Goal: Task Accomplishment & Management: Manage account settings

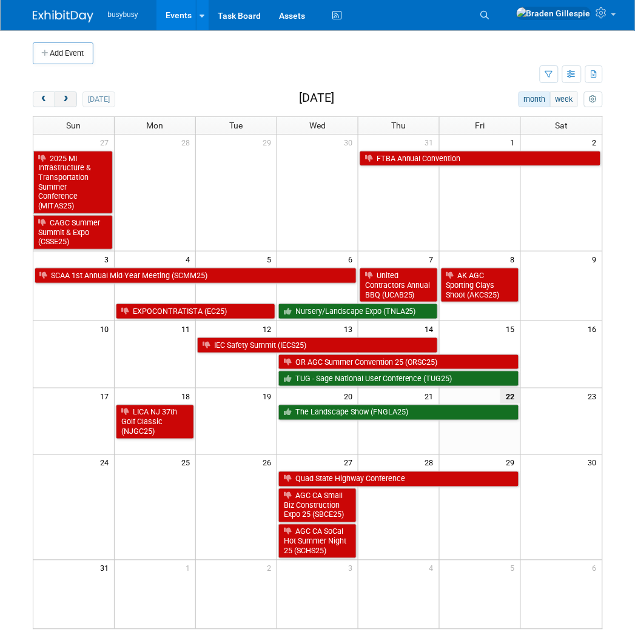
click at [68, 102] on span "next" at bounding box center [65, 100] width 9 height 8
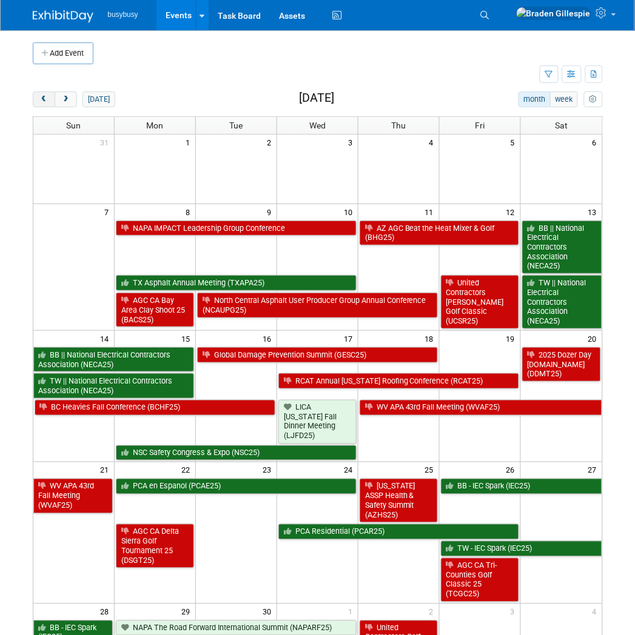
click at [45, 95] on button "prev" at bounding box center [44, 100] width 22 height 16
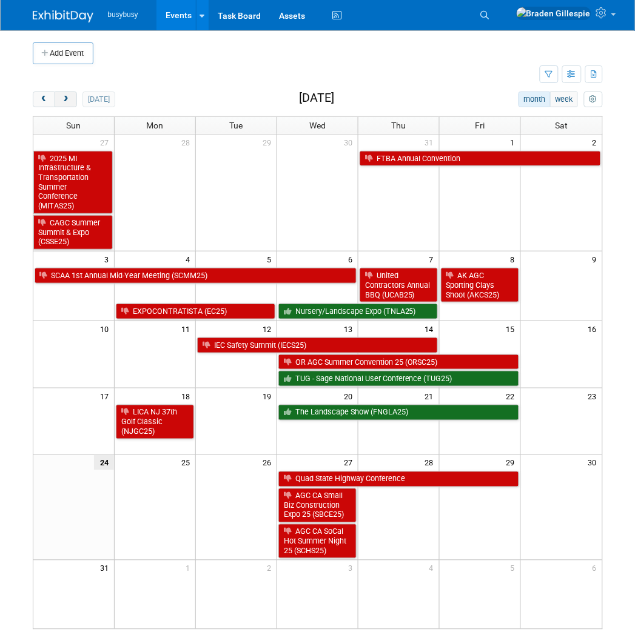
click at [65, 104] on span "next" at bounding box center [65, 100] width 9 height 8
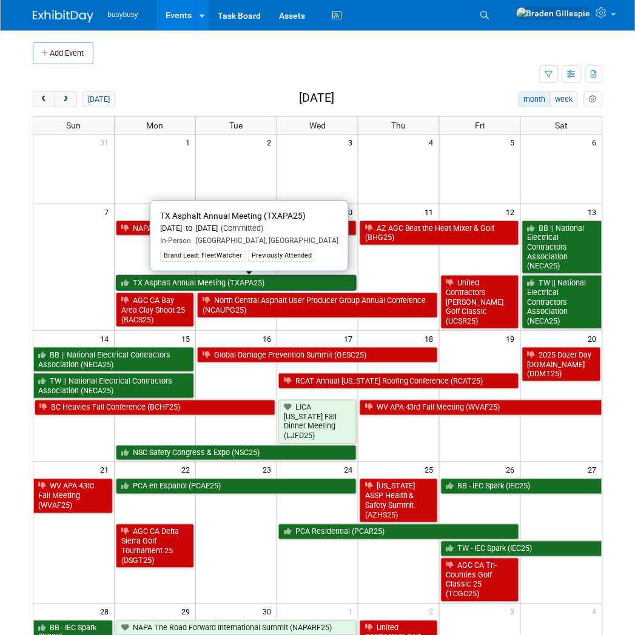
click at [261, 289] on link "TX Asphalt Annual Meeting (TXAPA25)" at bounding box center [236, 283] width 241 height 16
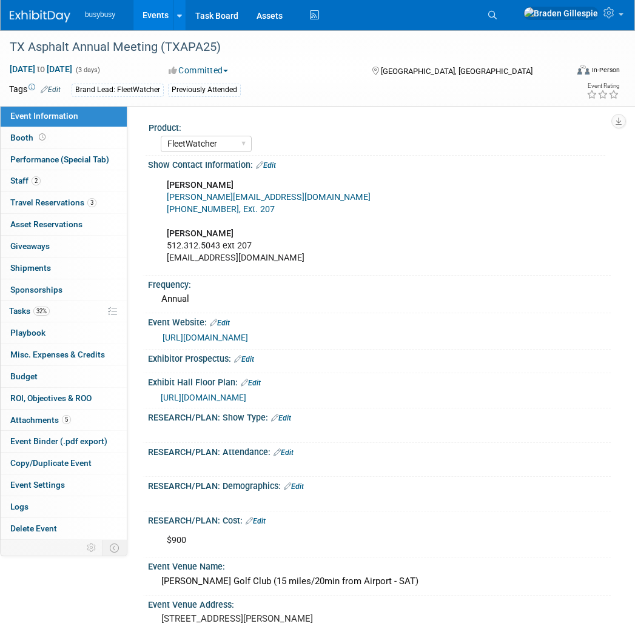
select select "FleetWatcher"
select select "Member"
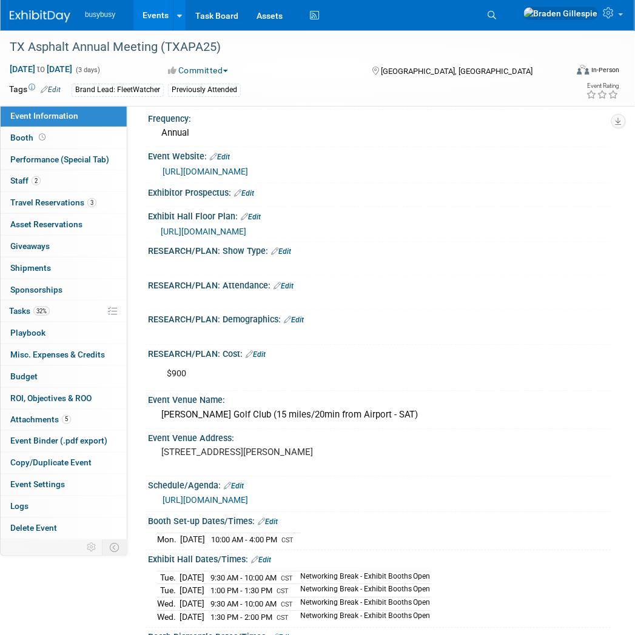
scroll to position [167, 0]
click at [238, 393] on div "Event Venue Name:" at bounding box center [379, 398] width 463 height 15
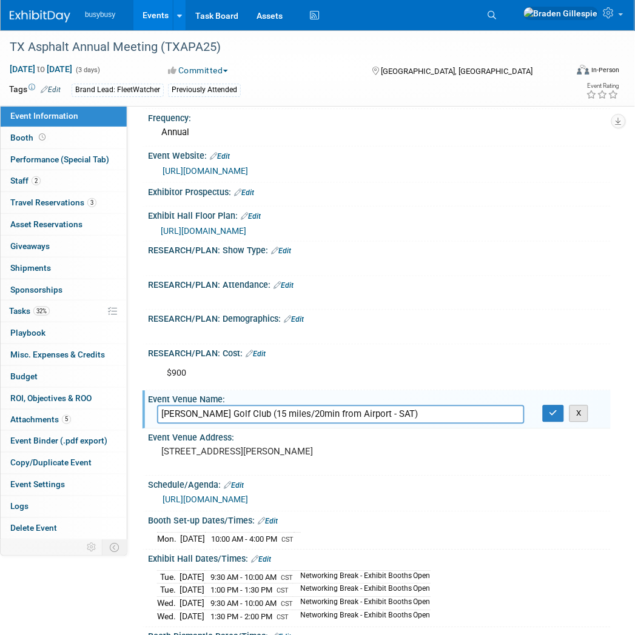
click at [572, 409] on button "X" at bounding box center [578, 414] width 19 height 17
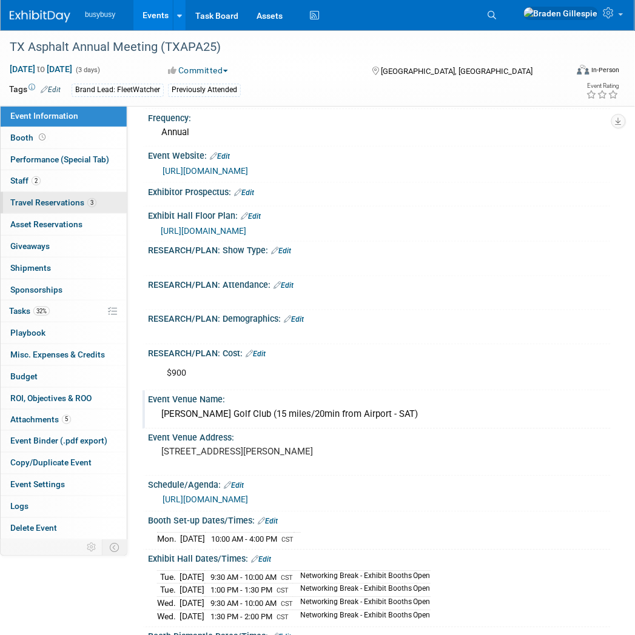
click at [91, 201] on span "3" at bounding box center [91, 202] width 9 height 9
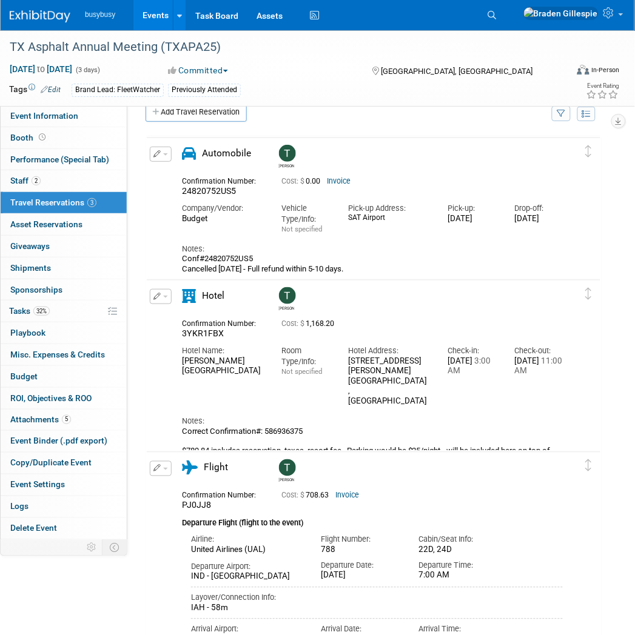
scroll to position [0, 0]
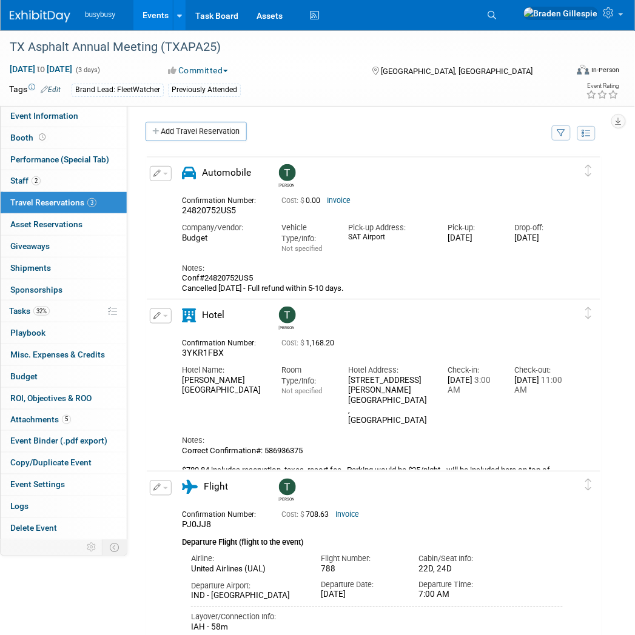
click at [163, 315] on span "button" at bounding box center [165, 316] width 5 height 2
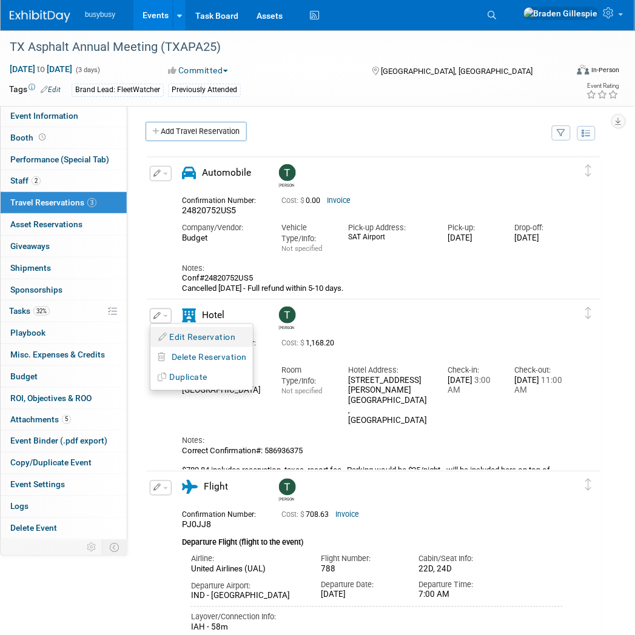
click at [185, 341] on button "Edit Reservation" at bounding box center [201, 338] width 102 height 18
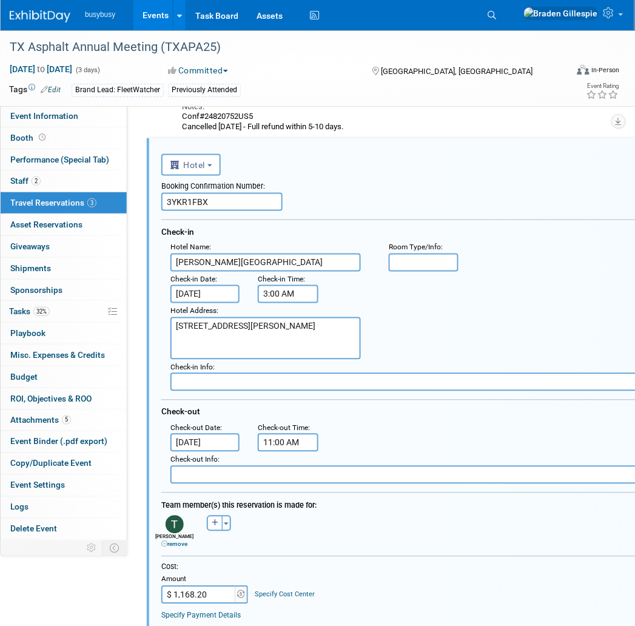
click at [221, 286] on input "Sep 7, 2025" at bounding box center [204, 294] width 69 height 18
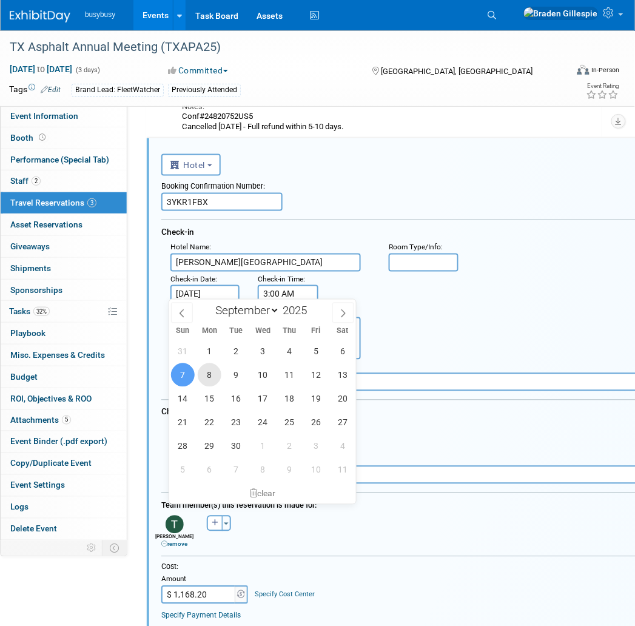
click at [212, 383] on span "8" at bounding box center [210, 375] width 24 height 24
type input "Sep 8, 2025"
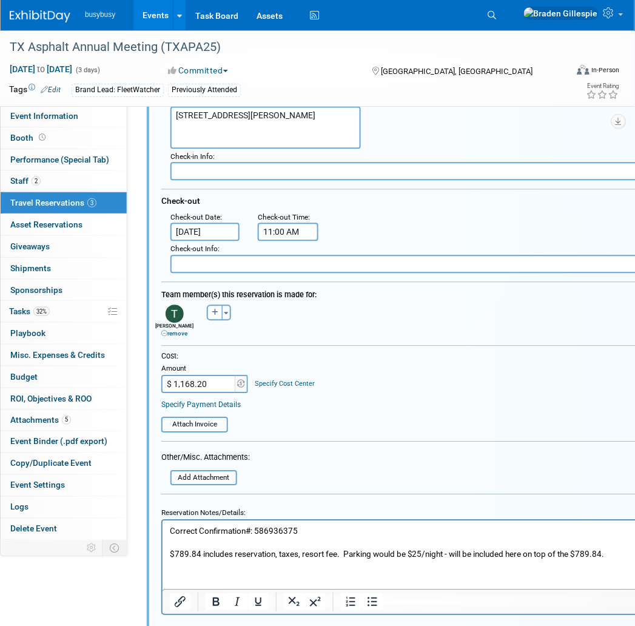
scroll to position [373, 0]
click at [366, 535] on p "Correct Confirmation#: 586936375 $789.84 includes reservation, taxes, resort fe…" at bounding box center [414, 541] width 490 height 35
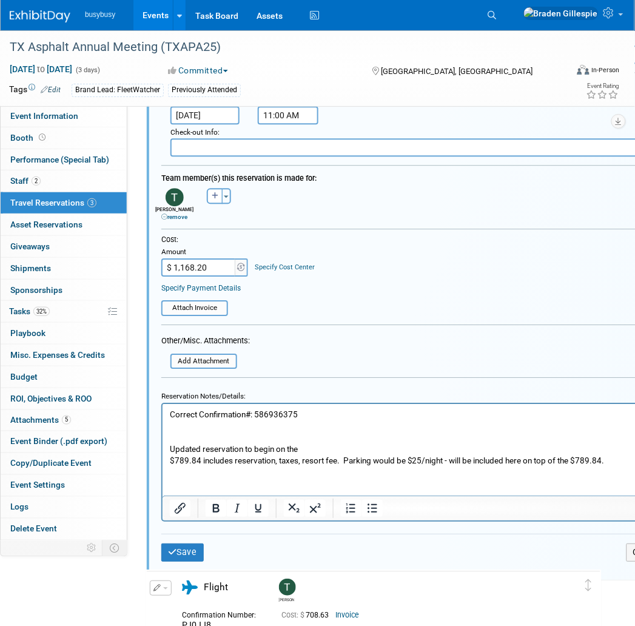
scroll to position [495, 0]
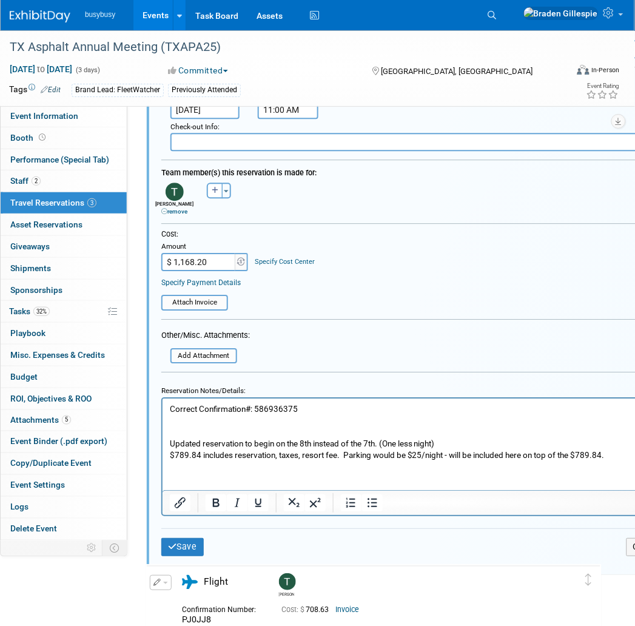
click at [378, 442] on p "Updated reservation to begin on the 8th instead of the 7th. (One less night) $7…" at bounding box center [414, 443] width 490 height 35
click at [192, 538] on button "Save" at bounding box center [182, 547] width 42 height 18
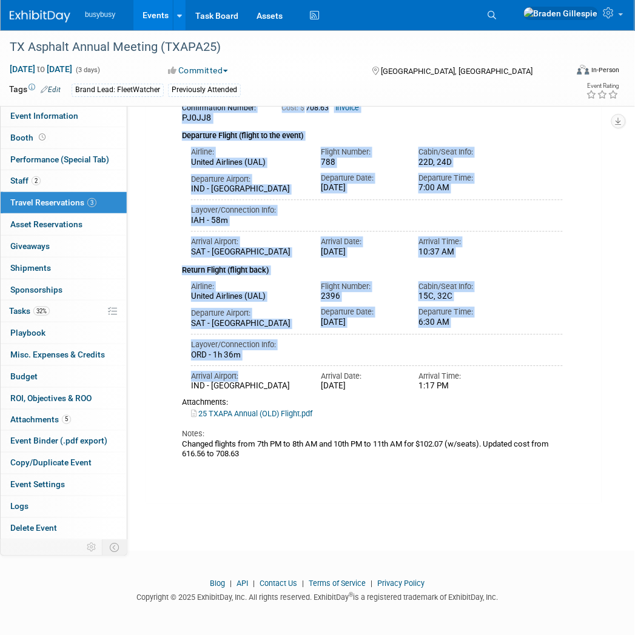
drag, startPoint x: 192, startPoint y: 538, endPoint x: 257, endPoint y: 392, distance: 159.9
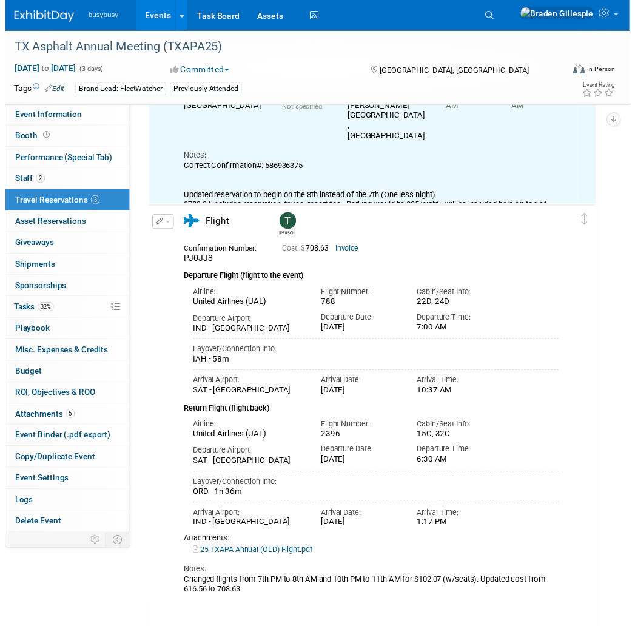
scroll to position [162, 0]
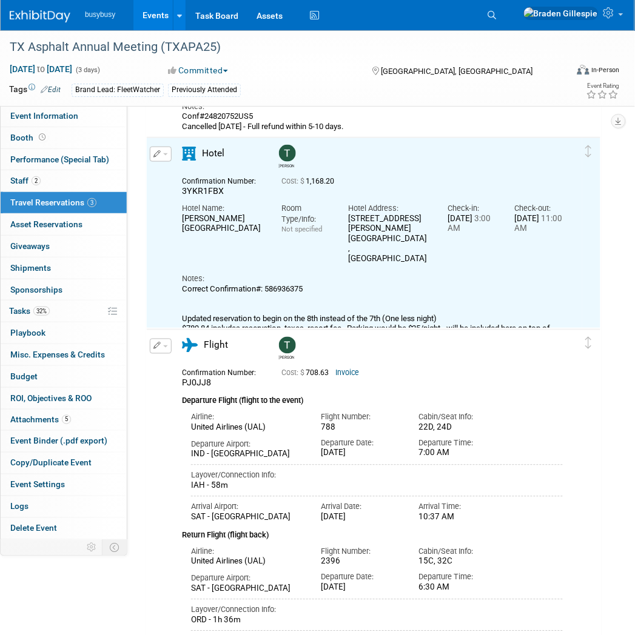
click at [327, 417] on div "Flight Number:" at bounding box center [360, 417] width 79 height 11
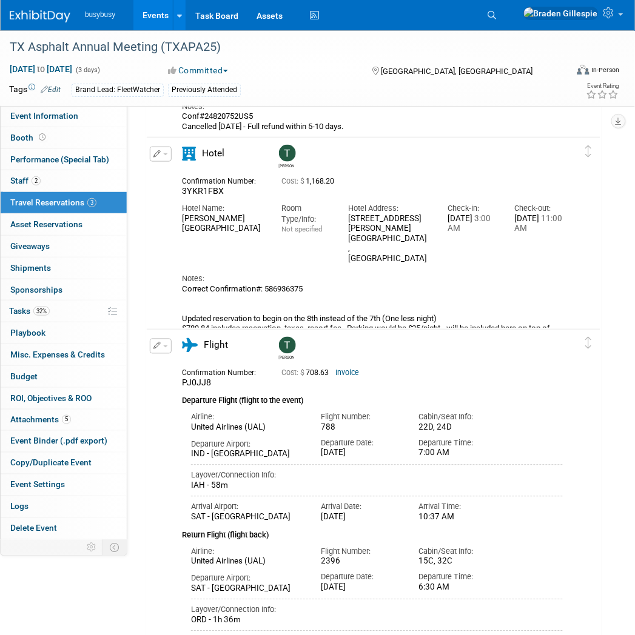
click at [164, 143] on td "Delete Reservation Tyler 3YKR1FBX Cost: $ 1,168.20" at bounding box center [364, 243] width 435 height 210
click at [164, 147] on button "button" at bounding box center [161, 154] width 22 height 15
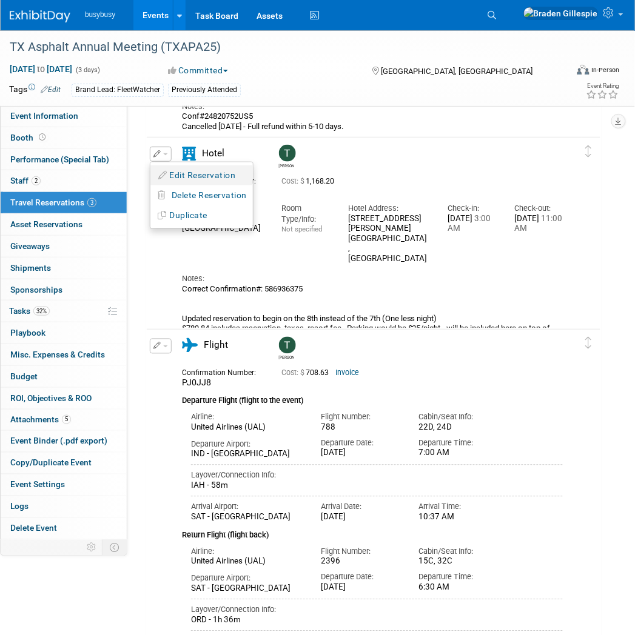
click at [184, 175] on button "Edit Reservation" at bounding box center [201, 176] width 102 height 18
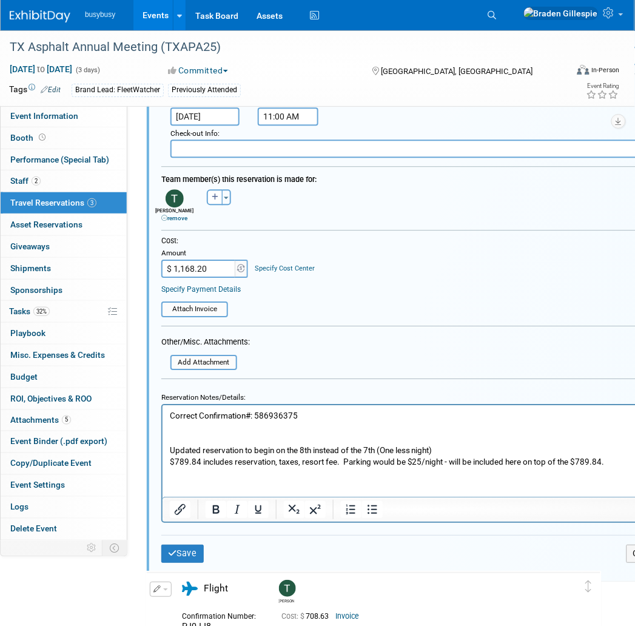
scroll to position [492, 0]
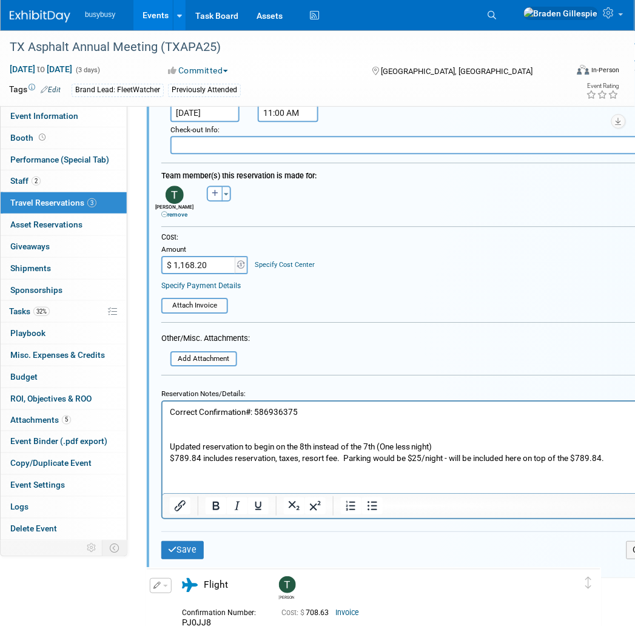
click at [286, 463] on html "Correct Confirmation#: 586936375 Updated reservation to begin on the 8th instea…" at bounding box center [414, 432] width 504 height 62
click at [615, 460] on p "Correct Confirmation#: 586936375 Updated reservation to begin on the 8th instea…" at bounding box center [414, 435] width 490 height 58
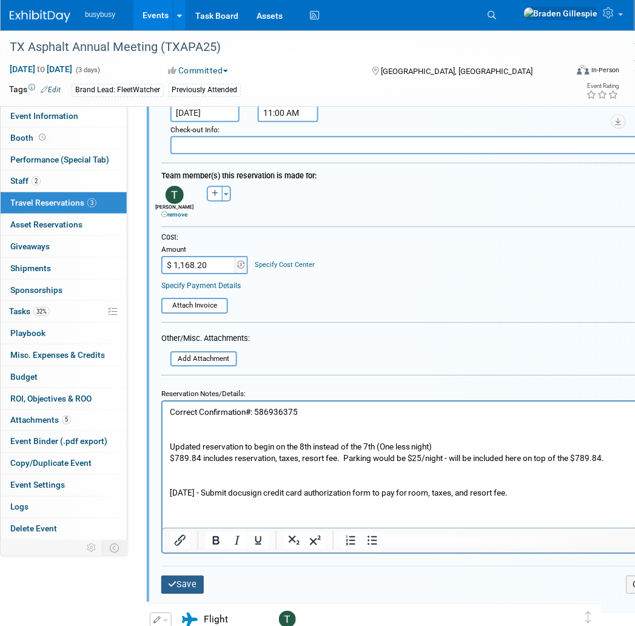
click at [192, 576] on button "Save" at bounding box center [182, 584] width 42 height 18
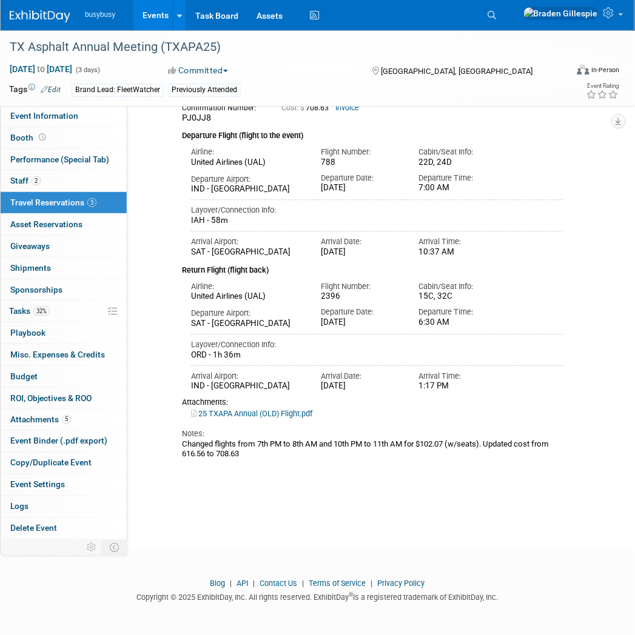
scroll to position [162, 0]
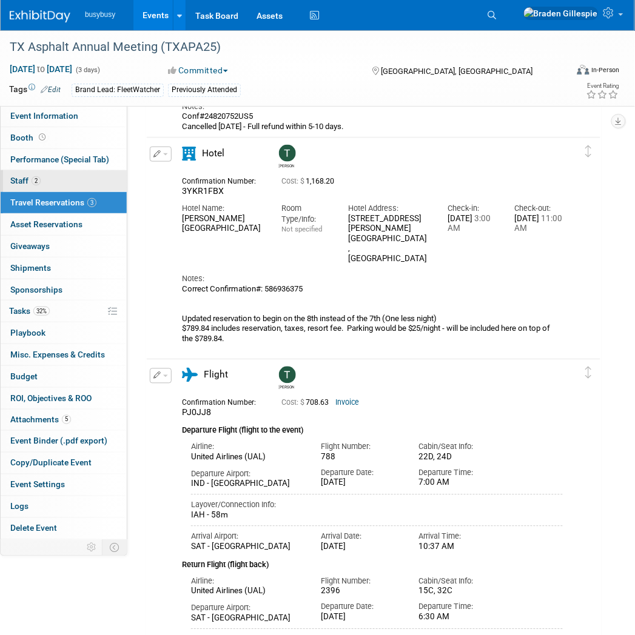
click at [71, 177] on link "2 Staff 2" at bounding box center [64, 180] width 126 height 21
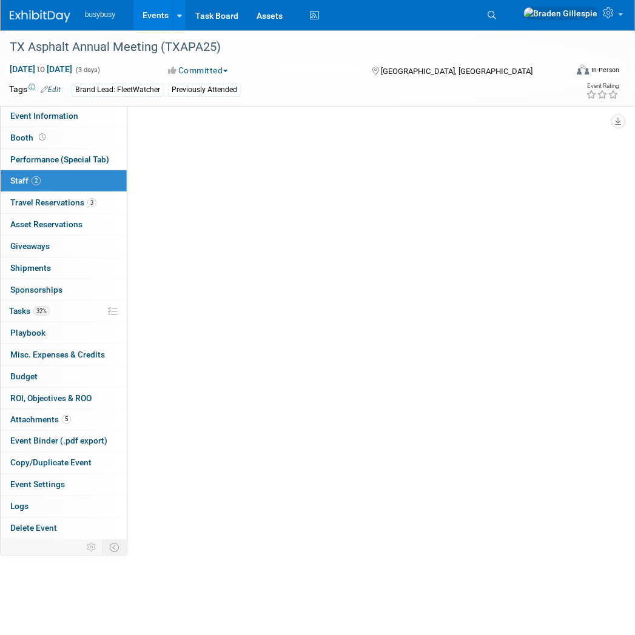
scroll to position [0, 0]
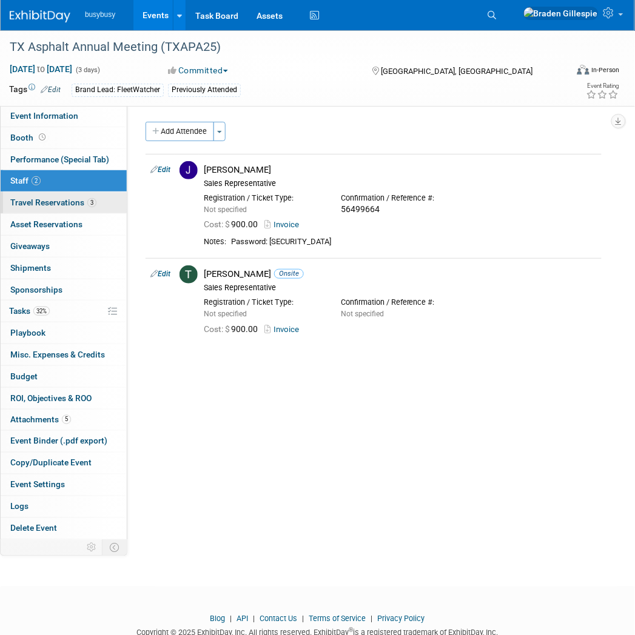
click at [87, 205] on span "3" at bounding box center [91, 202] width 9 height 9
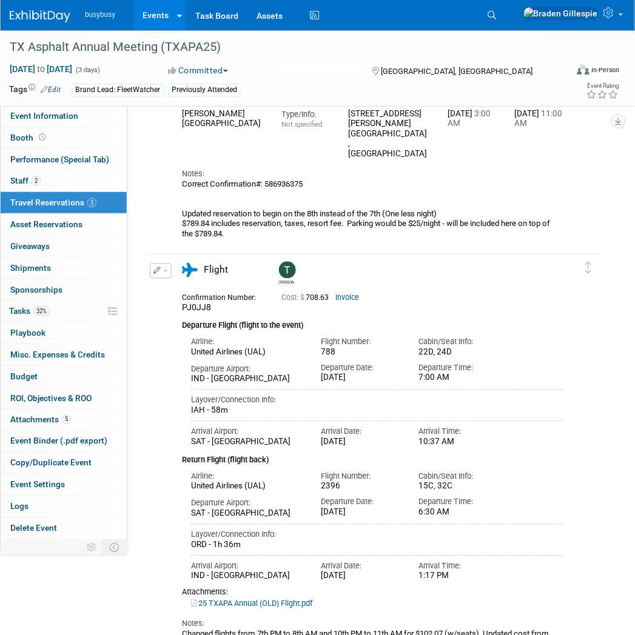
scroll to position [267, 0]
click at [71, 118] on span "Event Information" at bounding box center [44, 116] width 68 height 10
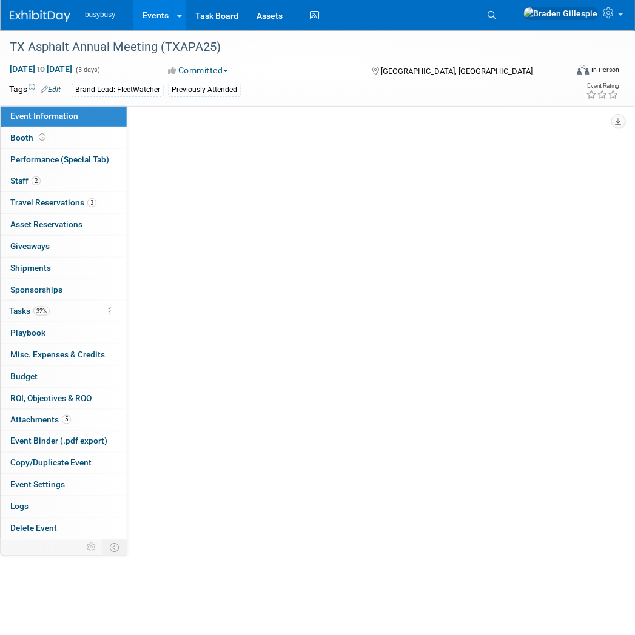
select select "FleetWatcher"
select select "Member"
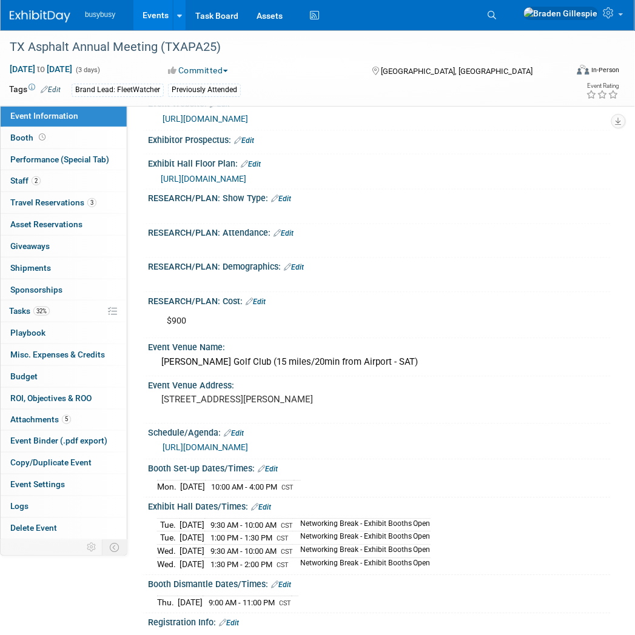
scroll to position [219, 0]
click at [78, 195] on link "3 Travel Reservations 3" at bounding box center [64, 202] width 126 height 21
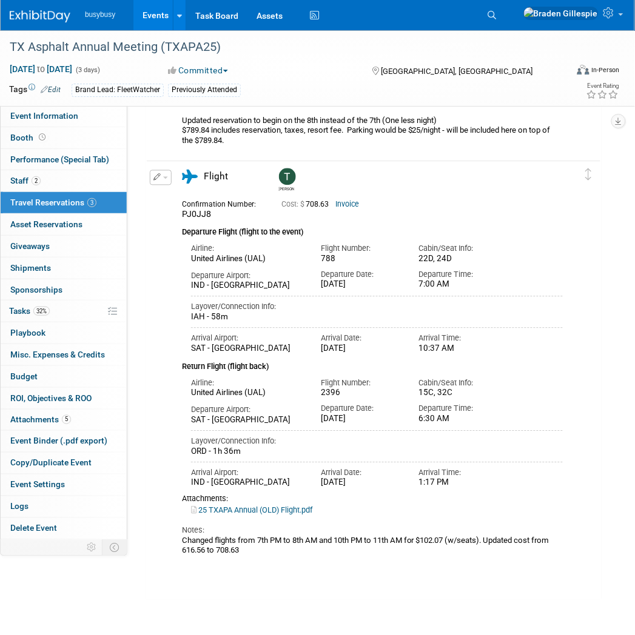
scroll to position [360, 0]
click at [95, 123] on link "Event Information" at bounding box center [64, 116] width 126 height 21
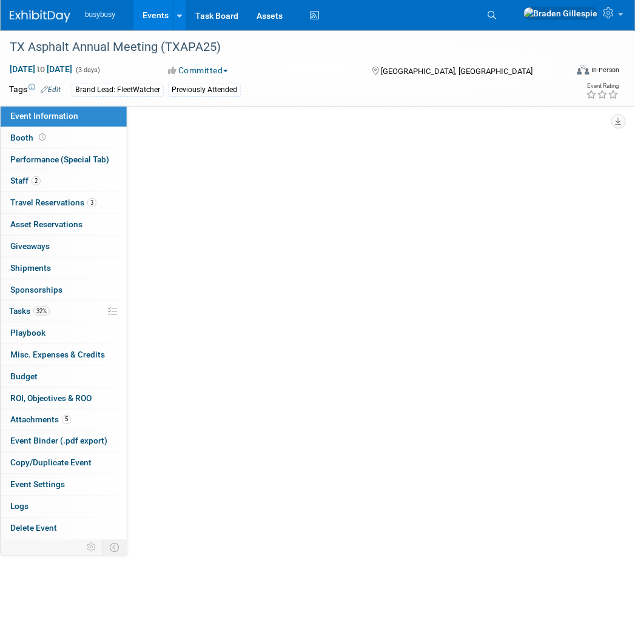
scroll to position [0, 0]
select select "FleetWatcher"
select select "Member"
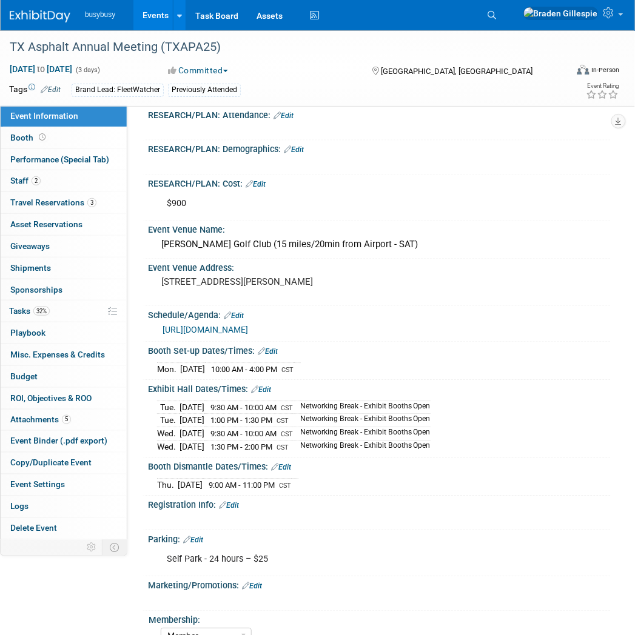
scroll to position [337, 0]
click at [508, 24] on link "Search" at bounding box center [494, 14] width 27 height 19
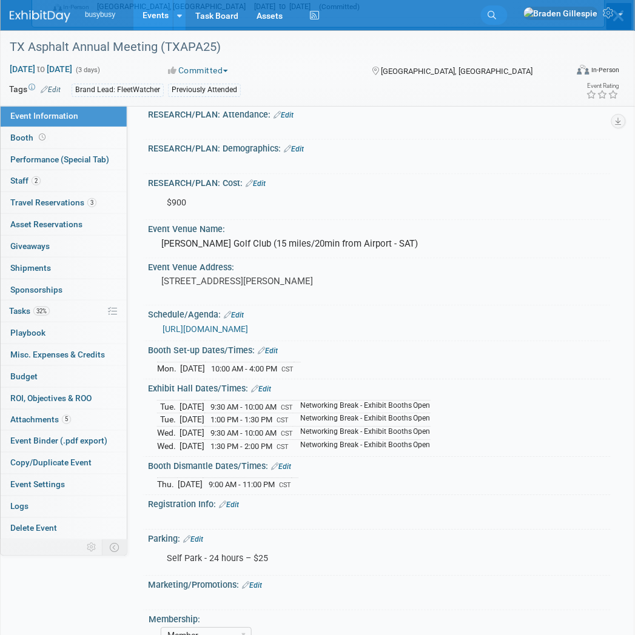
scroll to position [0, 0]
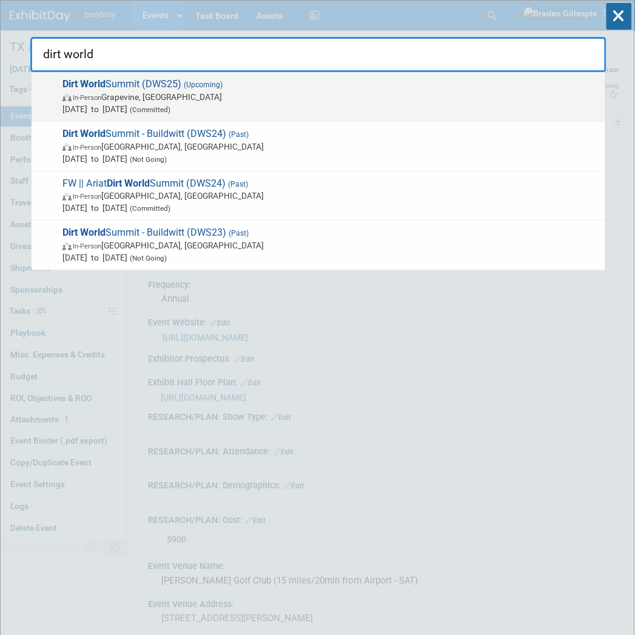
type input "dirt world"
click at [510, 83] on span "Dirt World Summit (DWS25) (Upcoming) In-Person Grapevine, TX Nov 5, 2025 to Nov…" at bounding box center [329, 96] width 540 height 37
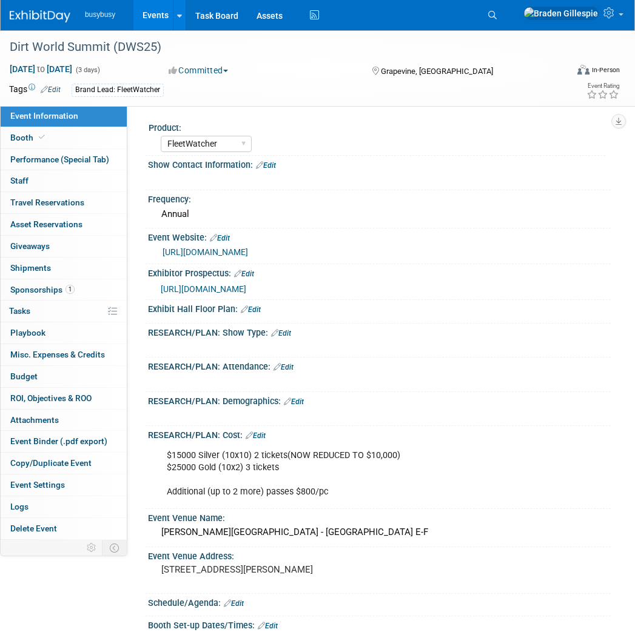
select select "FleetWatcher"
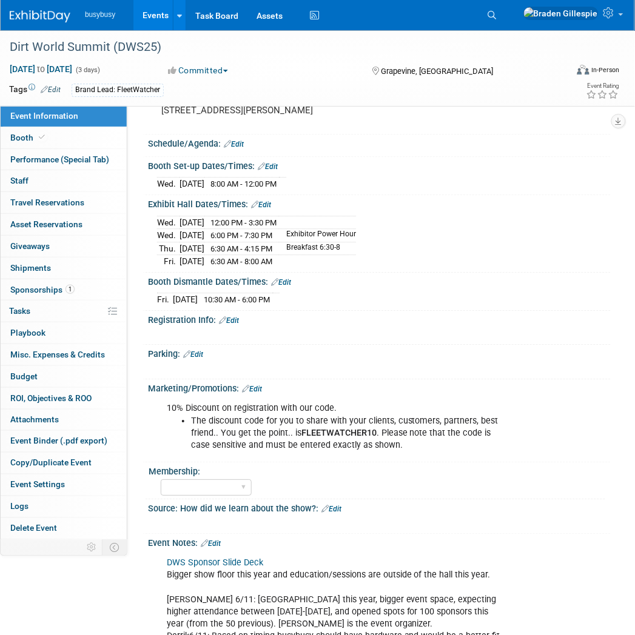
scroll to position [461, 0]
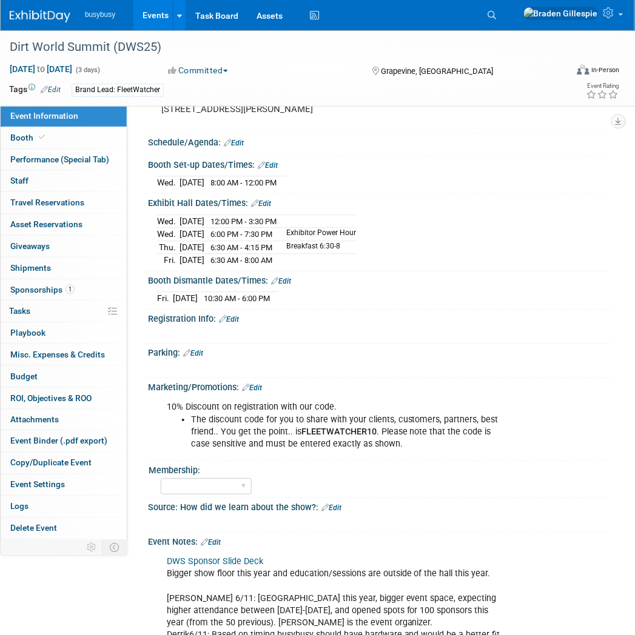
click at [253, 392] on link "Edit" at bounding box center [252, 388] width 20 height 8
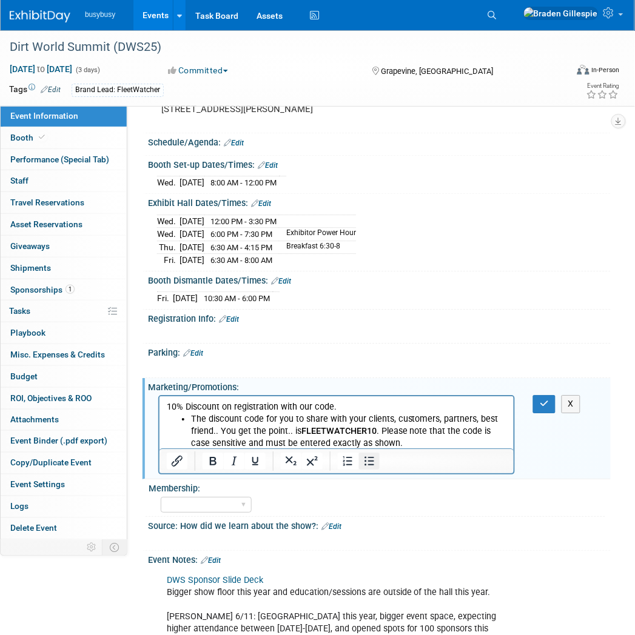
scroll to position [0, 0]
click at [406, 443] on li "The discount code for you to share with your clients, customers, partners, best…" at bounding box center [348, 431] width 316 height 36
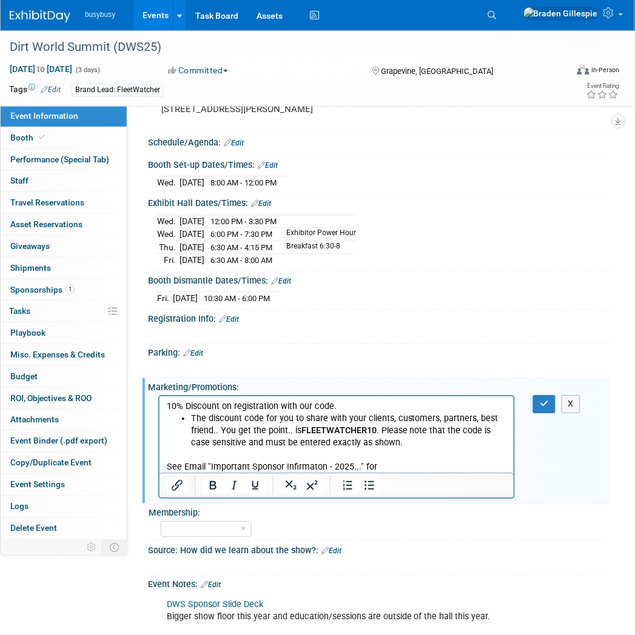
click at [407, 467] on p "See Email "Important Sponsor Infirmaton - 2025..." for" at bounding box center [336, 467] width 340 height 12
click at [552, 413] on button "button" at bounding box center [544, 404] width 22 height 18
